Goal: Transaction & Acquisition: Purchase product/service

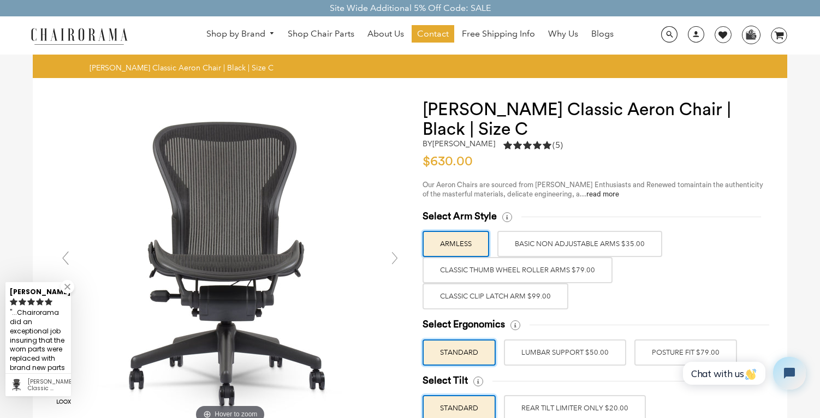
click at [522, 293] on label "Classic Clip Latch Arm $99.00" at bounding box center [495, 296] width 146 height 26
click at [0, 0] on input "Classic Clip Latch Arm $99.00" at bounding box center [0, 0] width 0 height 0
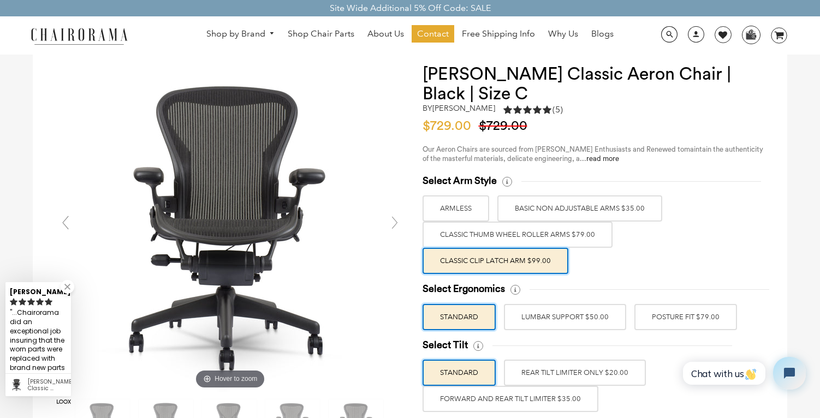
scroll to position [55, 0]
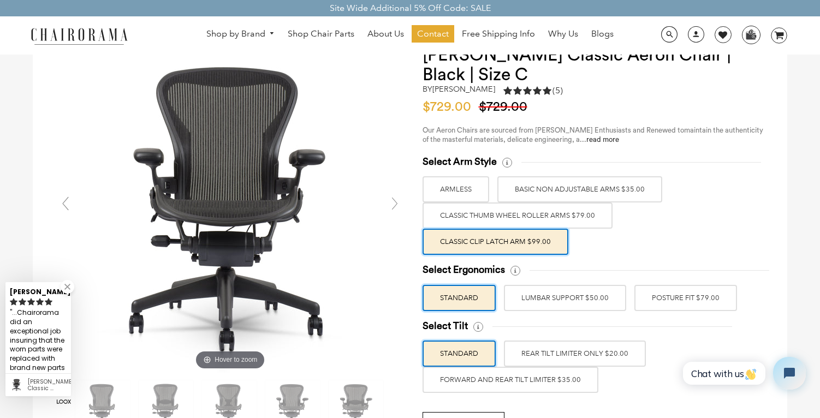
click at [668, 294] on label "POSTURE FIT $79.00" at bounding box center [685, 298] width 103 height 26
click at [0, 0] on input "POSTURE FIT $79.00" at bounding box center [0, 0] width 0 height 0
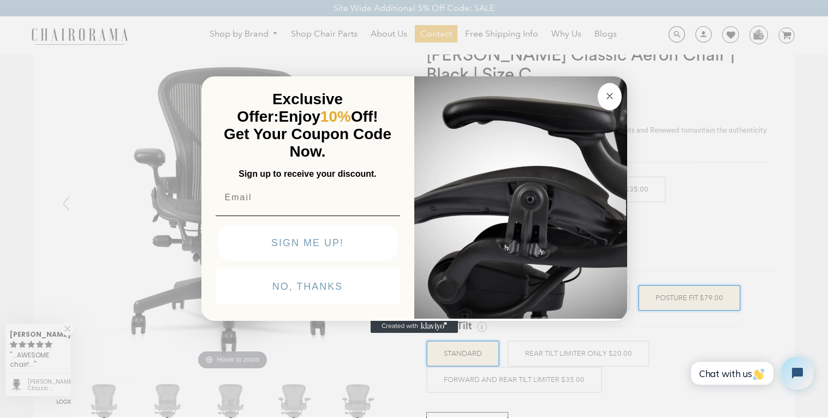
click at [248, 207] on input "Email" at bounding box center [308, 198] width 184 height 22
type input "[PERSON_NAME][EMAIL_ADDRESS][PERSON_NAME][DOMAIN_NAME]"
click at [296, 245] on button "SIGN ME UP!" at bounding box center [308, 243] width 180 height 36
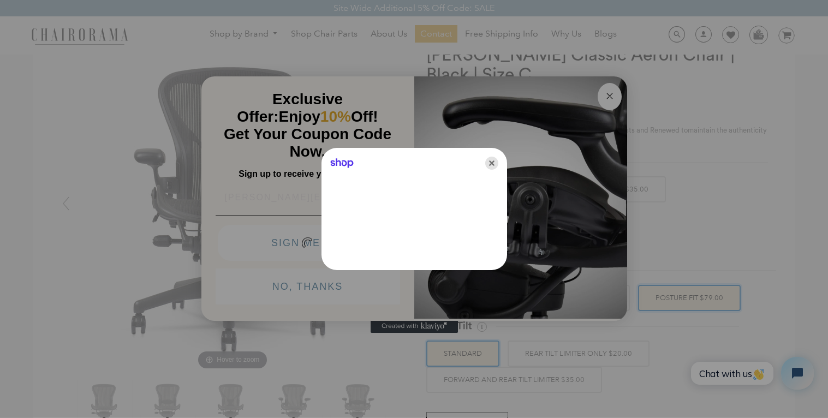
click at [491, 161] on icon "Close" at bounding box center [491, 163] width 13 height 13
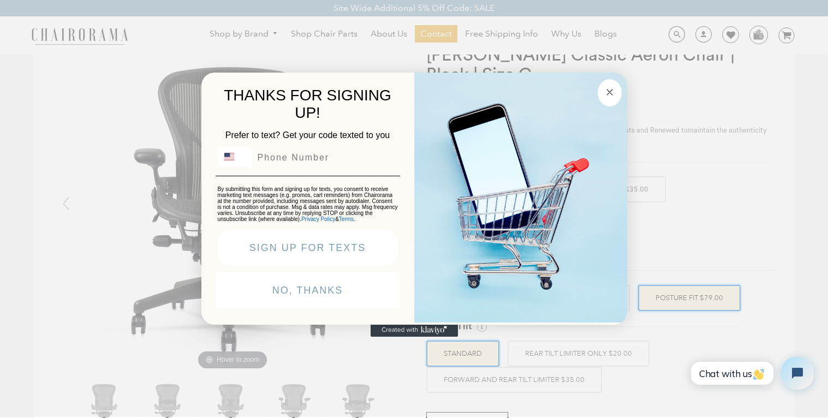
click at [617, 82] on button "Close dialog" at bounding box center [610, 92] width 24 height 27
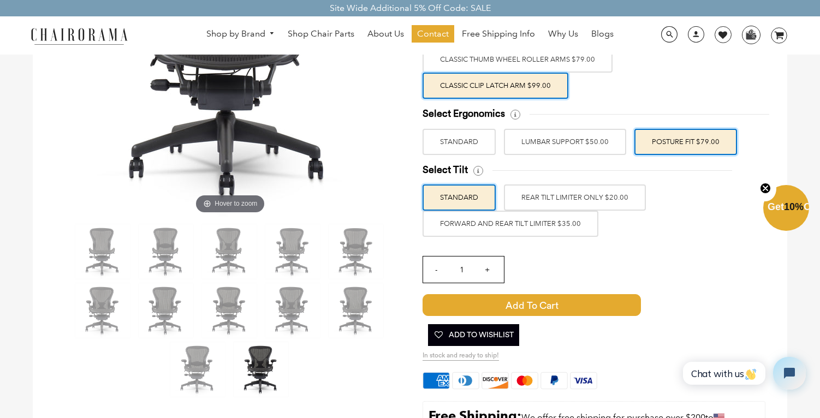
scroll to position [218, 0]
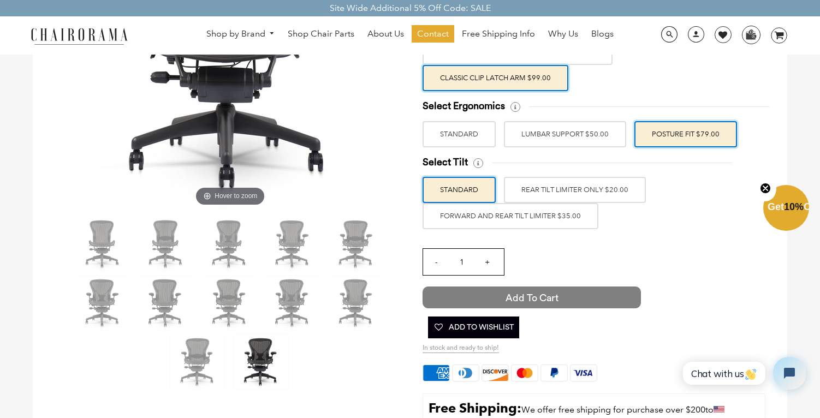
click at [531, 297] on span "Add to Cart" at bounding box center [531, 298] width 218 height 22
